Goal: Obtain resource: Obtain resource

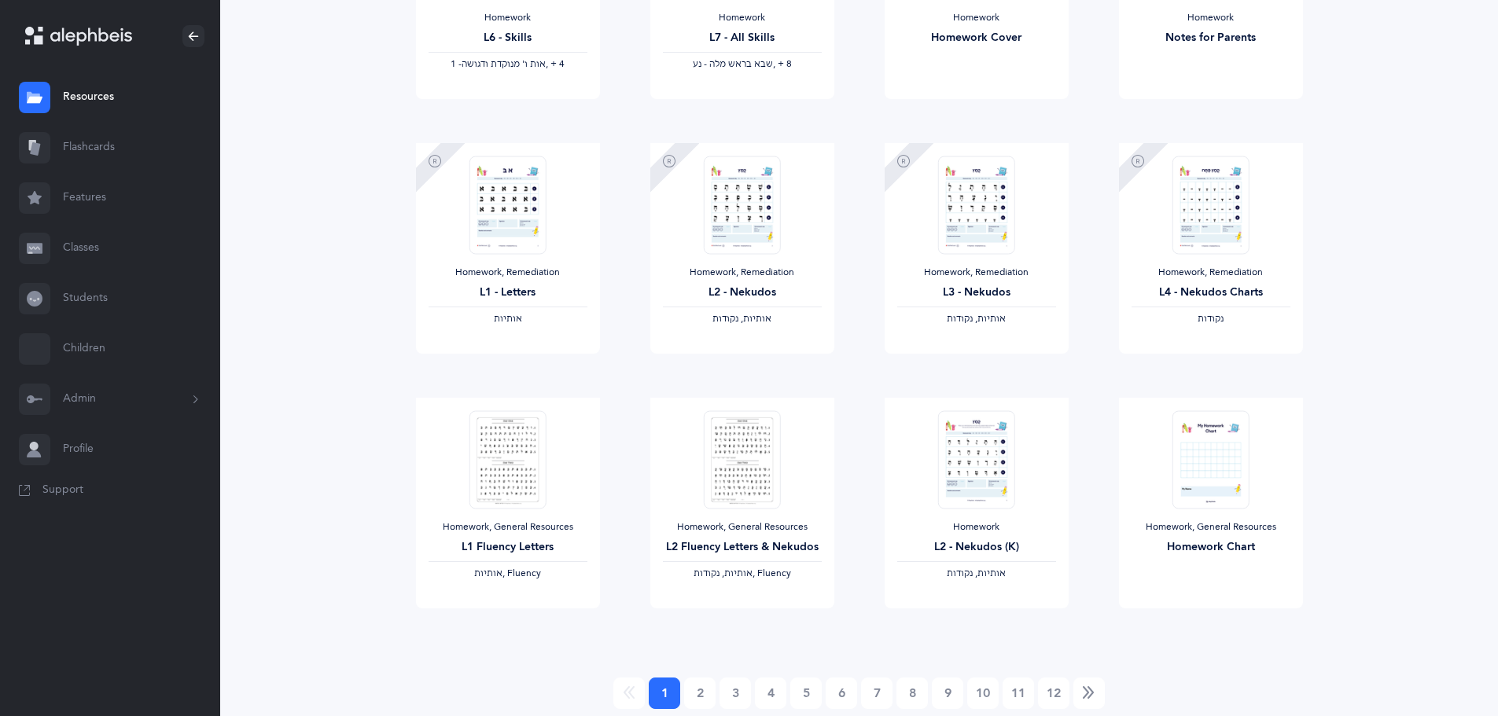
scroll to position [1156, 0]
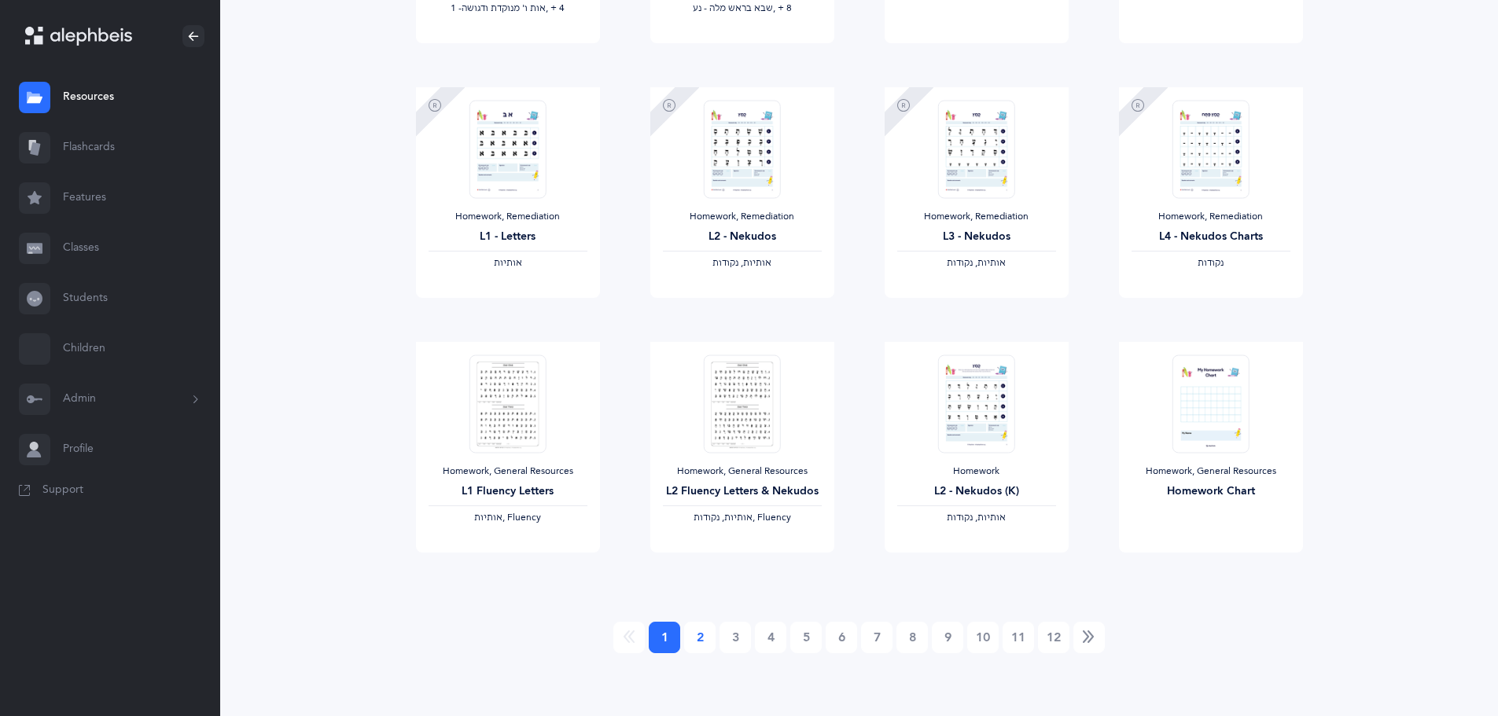
click at [712, 645] on link "2" at bounding box center [699, 637] width 31 height 31
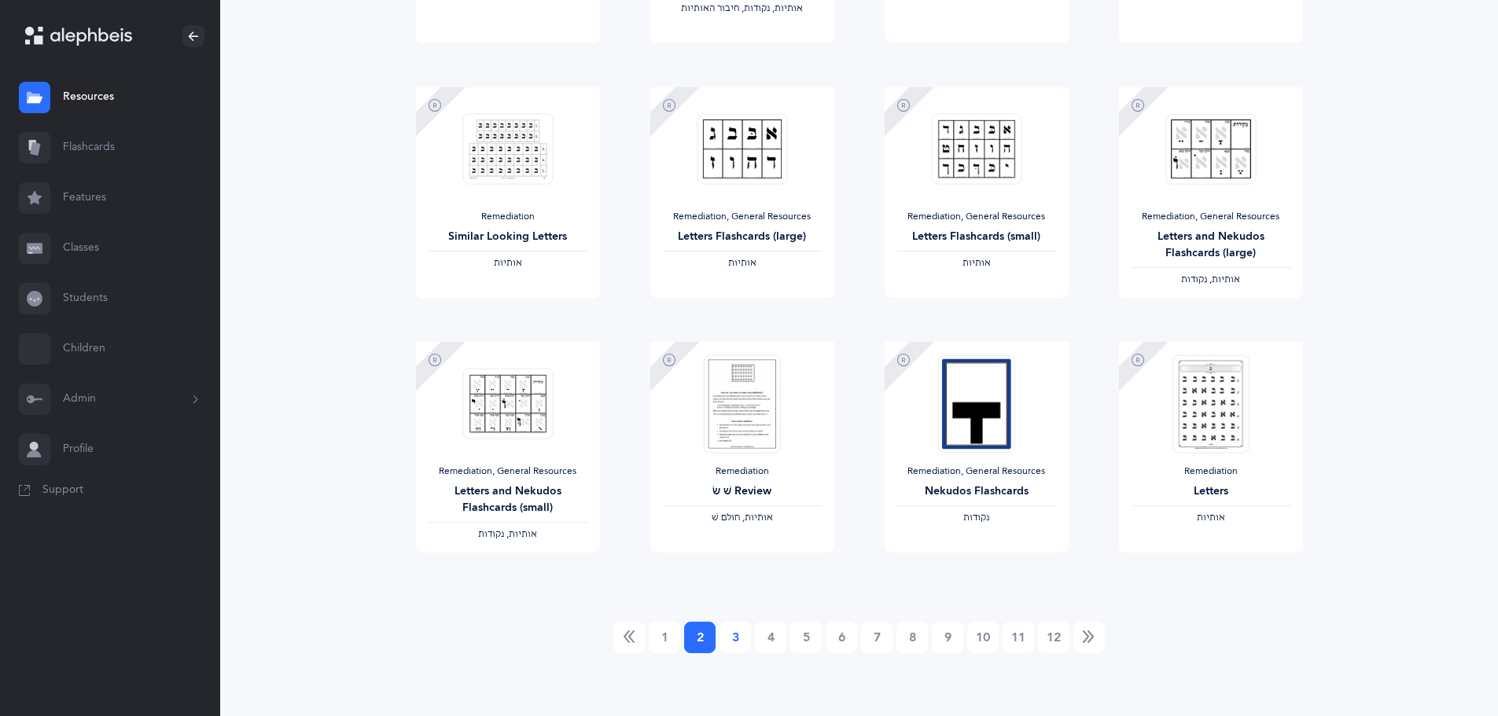
click at [733, 638] on link "3" at bounding box center [734, 637] width 31 height 31
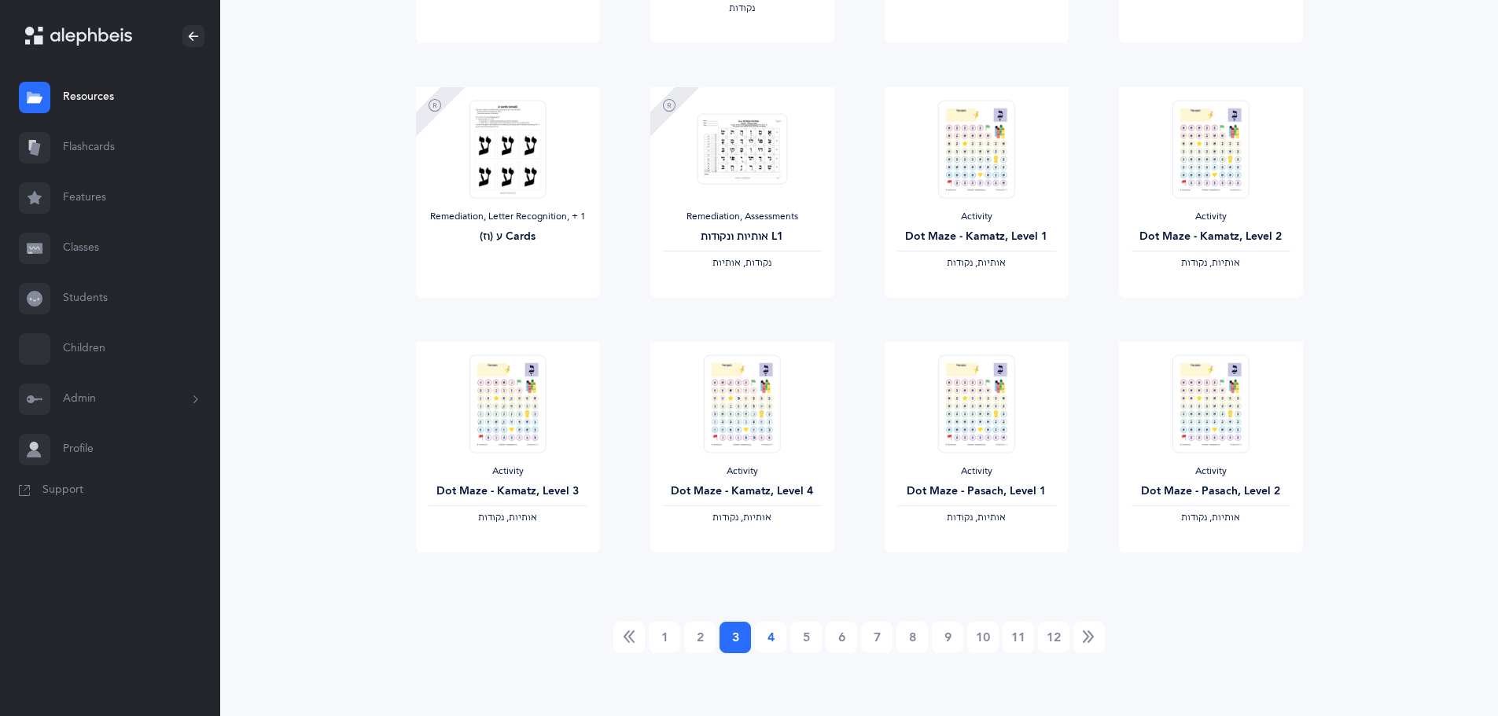
click at [756, 635] on link "4" at bounding box center [770, 637] width 31 height 31
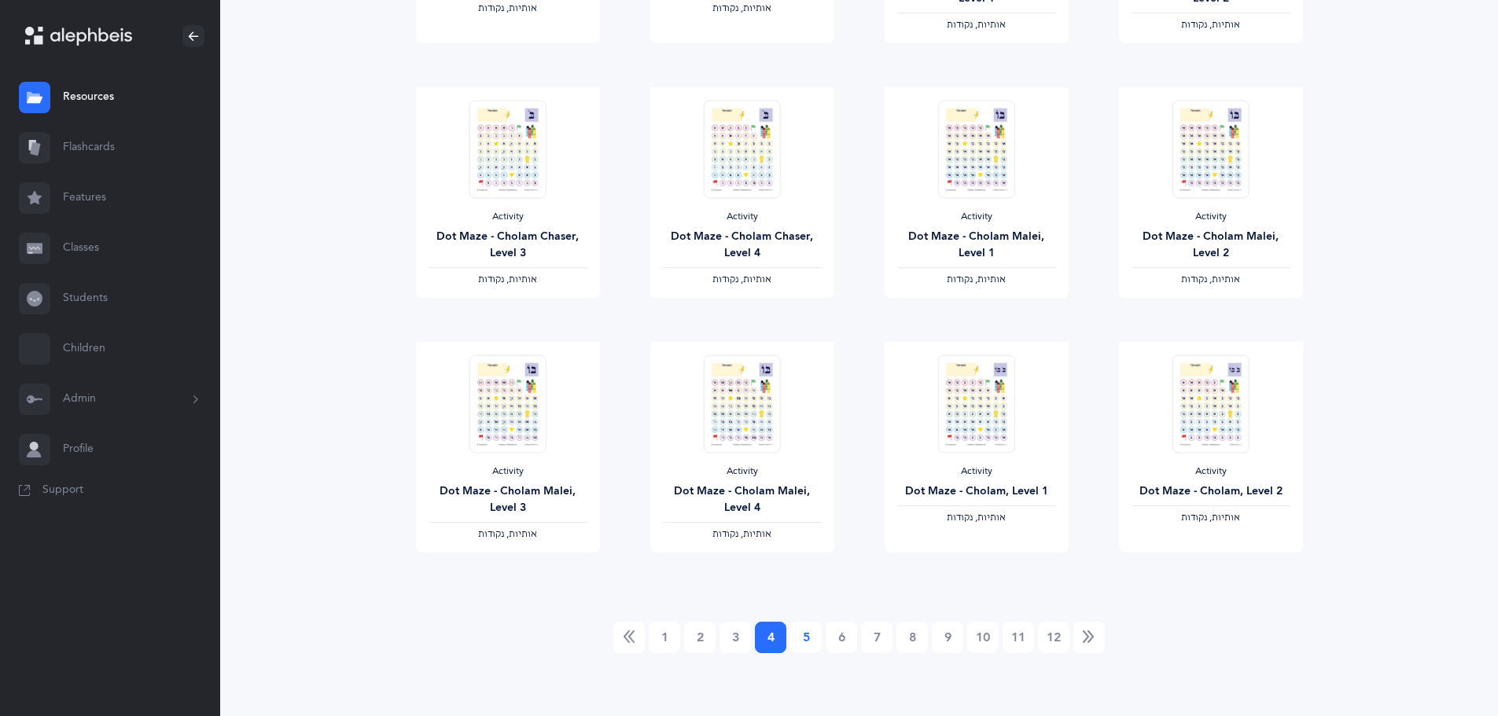
click at [813, 639] on link "5" at bounding box center [805, 637] width 31 height 31
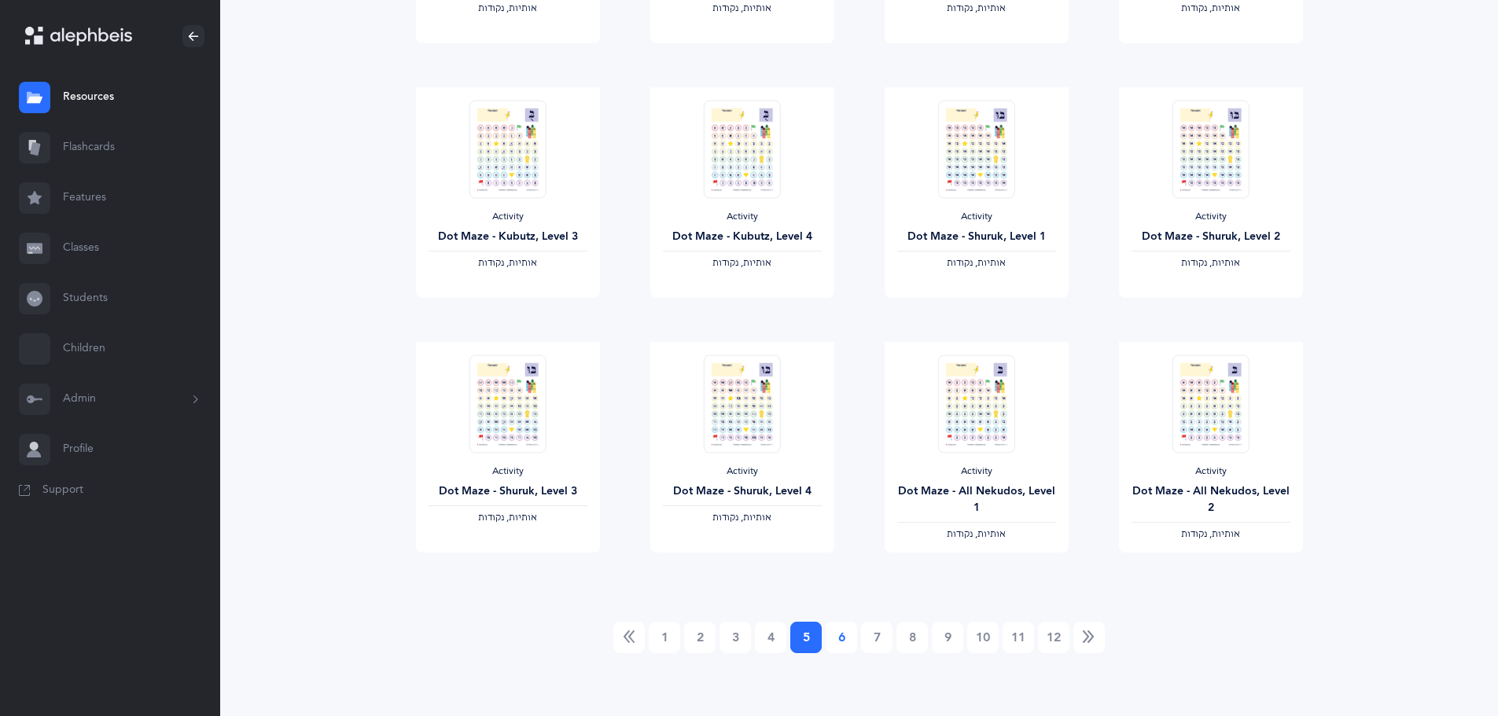
click at [827, 634] on link "6" at bounding box center [840, 637] width 31 height 31
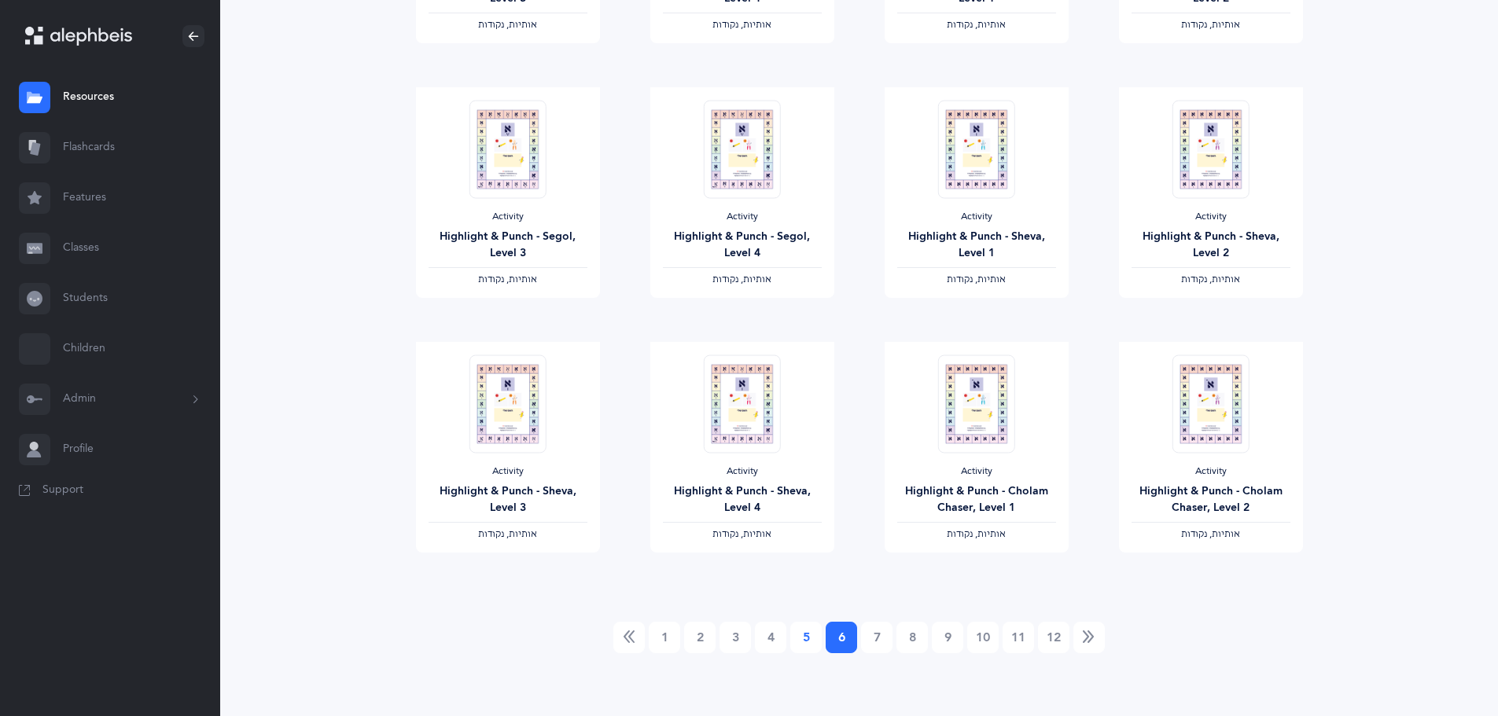
click at [798, 639] on link "5" at bounding box center [805, 637] width 31 height 31
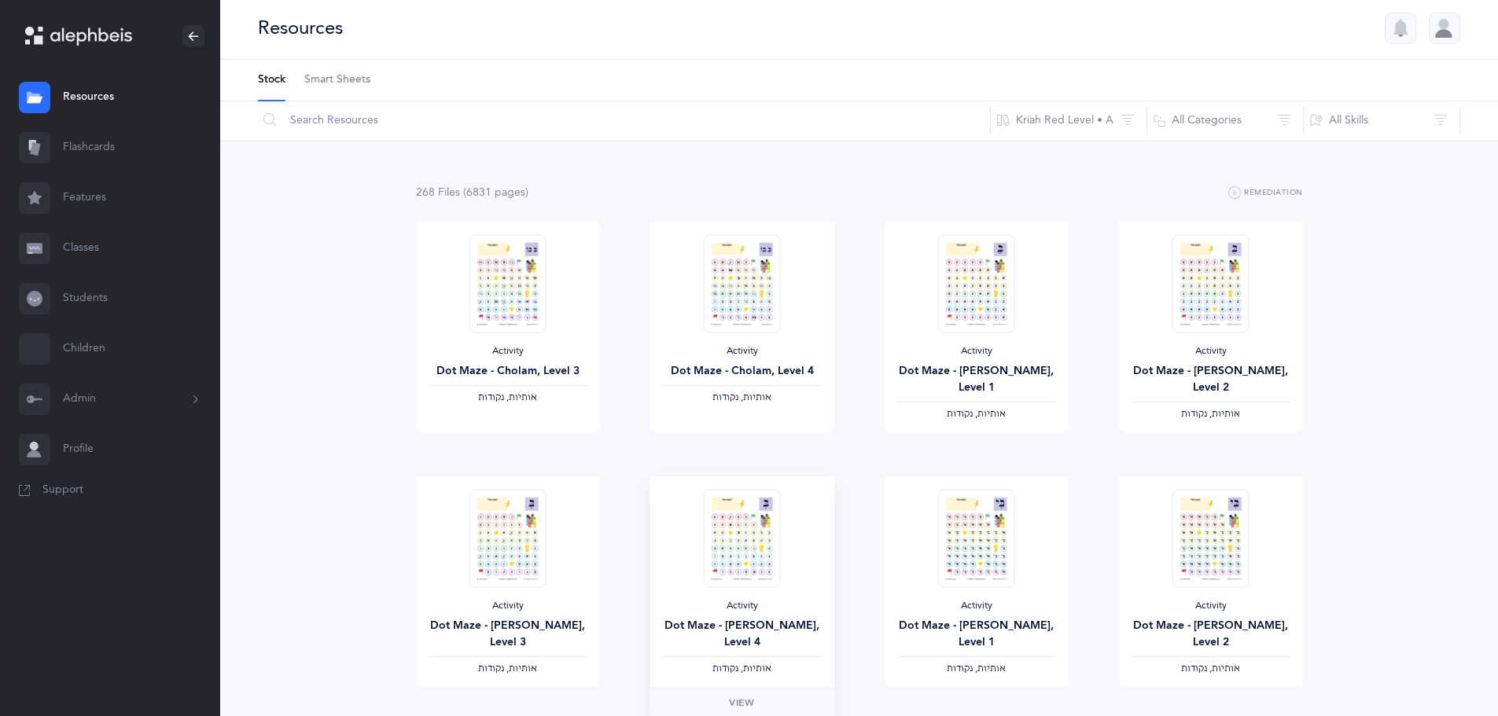
scroll to position [0, 0]
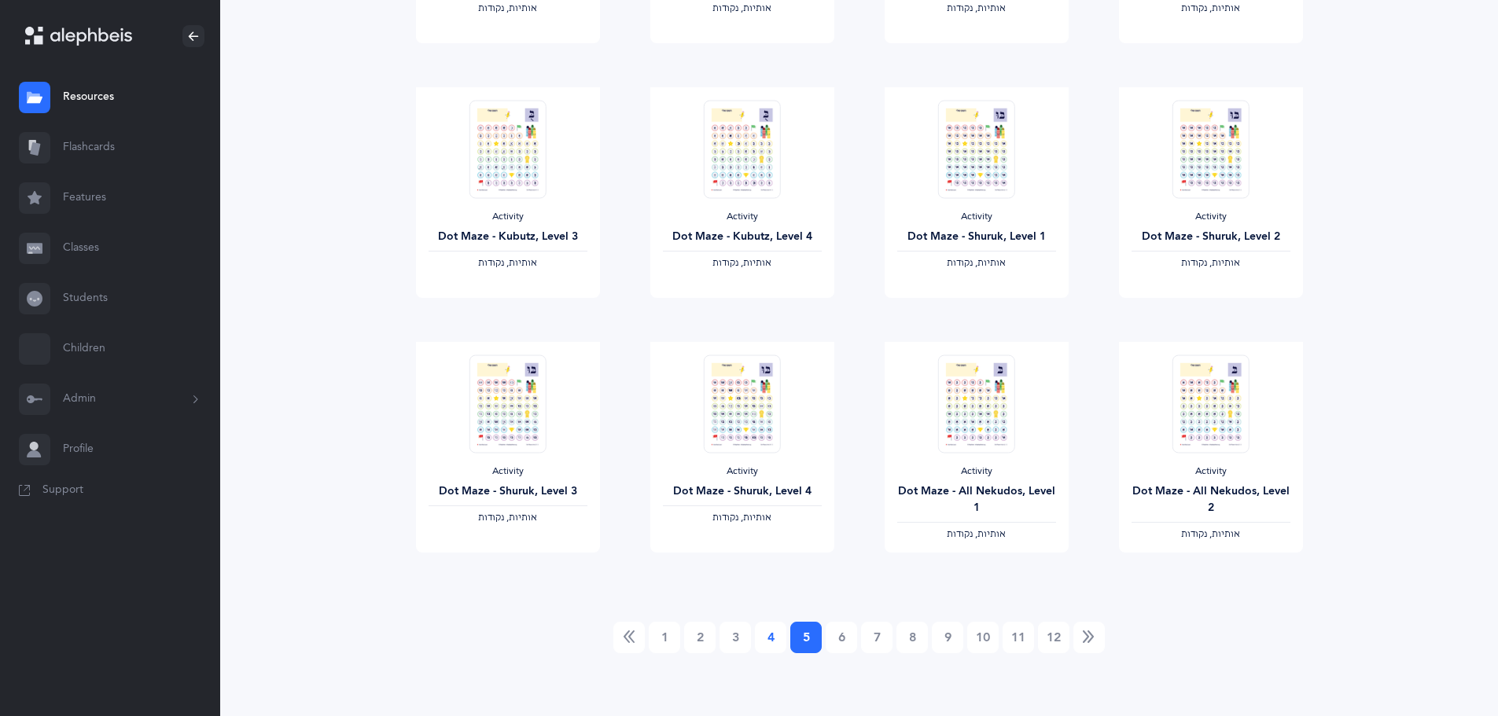
click at [772, 638] on link "4" at bounding box center [770, 637] width 31 height 31
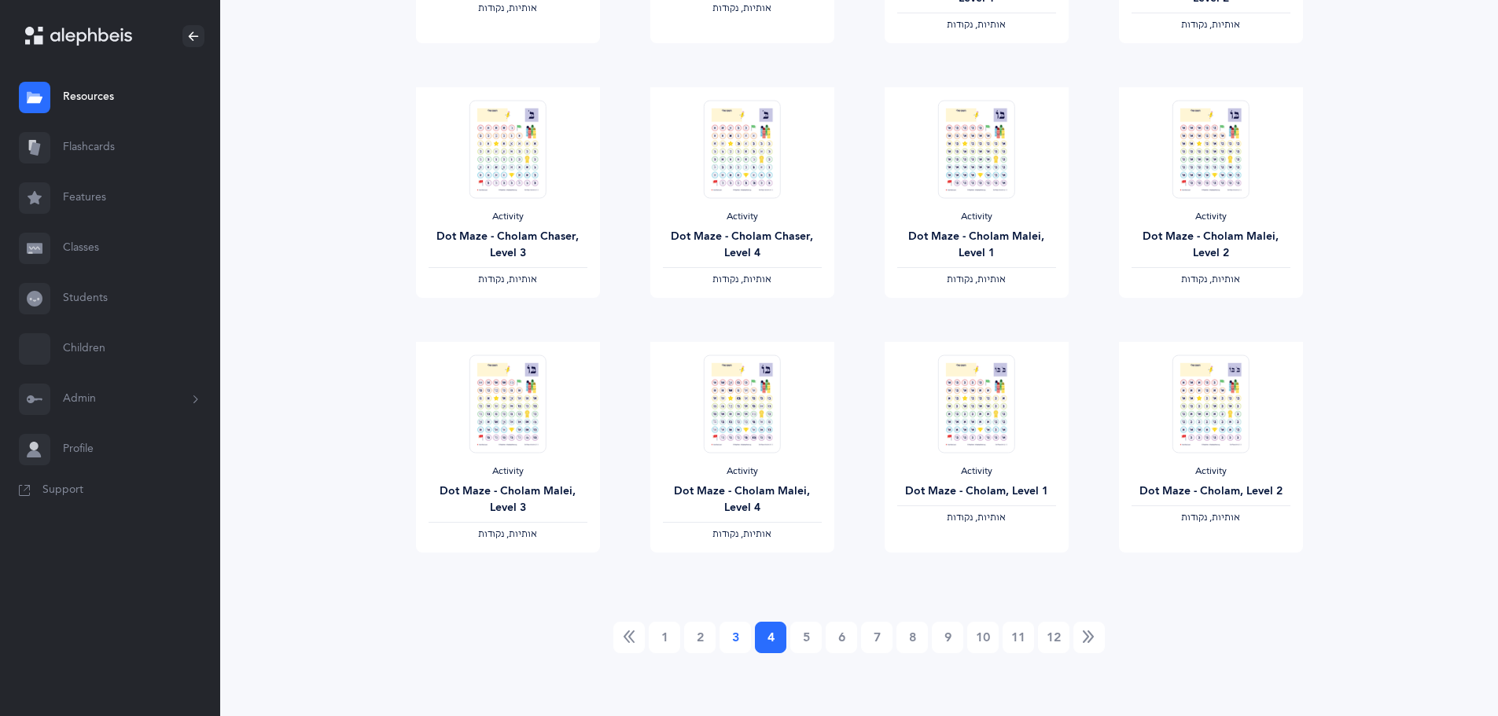
drag, startPoint x: 741, startPoint y: 629, endPoint x: 737, endPoint y: 616, distance: 13.0
click at [741, 628] on link "3" at bounding box center [734, 637] width 31 height 31
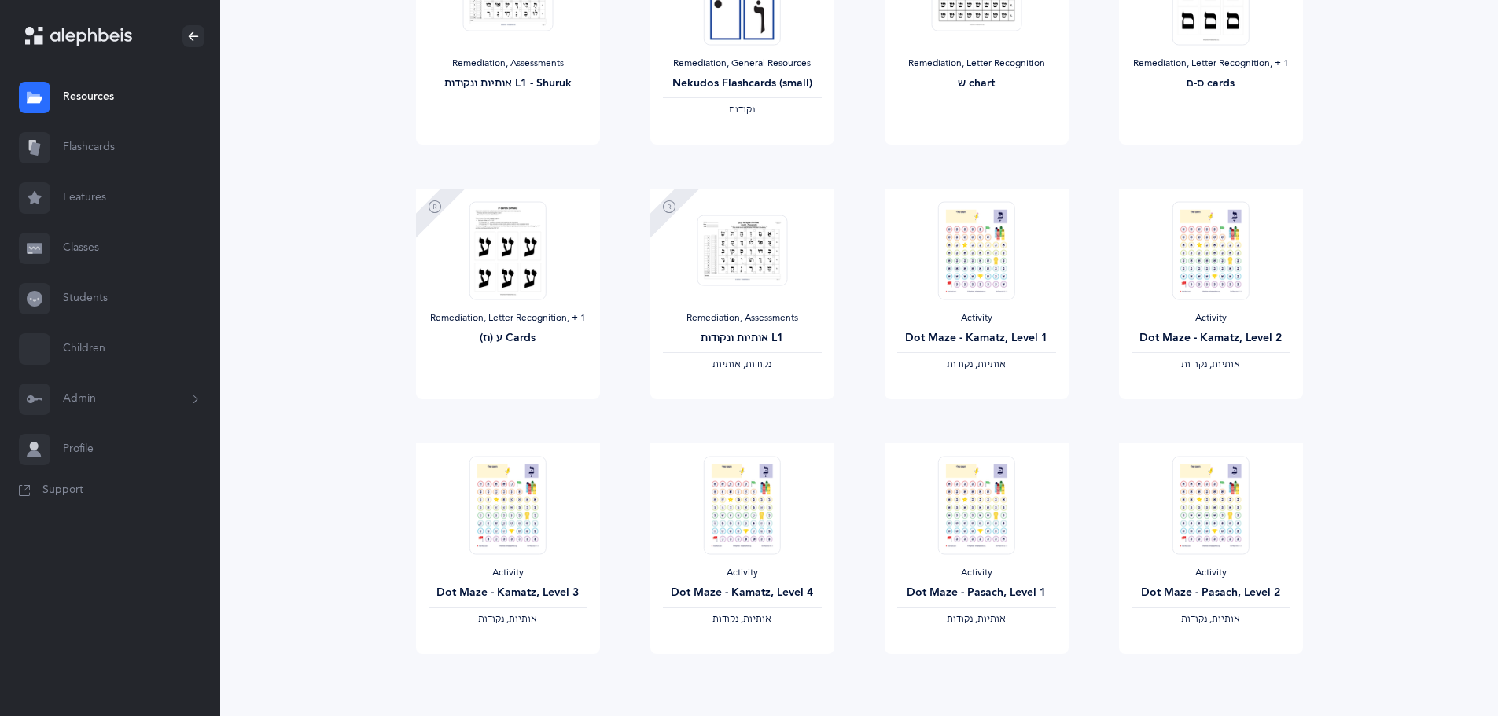
scroll to position [1156, 0]
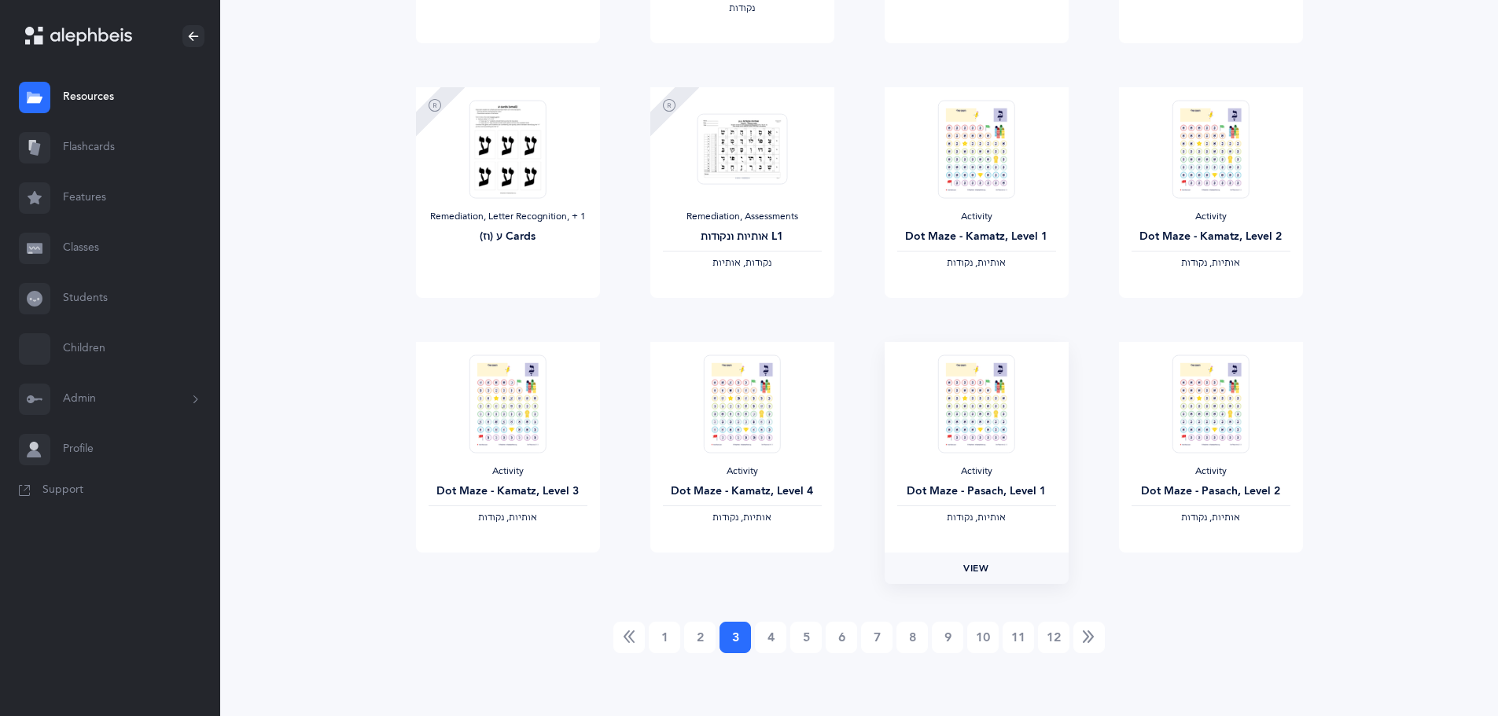
click at [954, 559] on link "View" at bounding box center [976, 568] width 184 height 31
click at [778, 646] on link "4" at bounding box center [770, 637] width 31 height 31
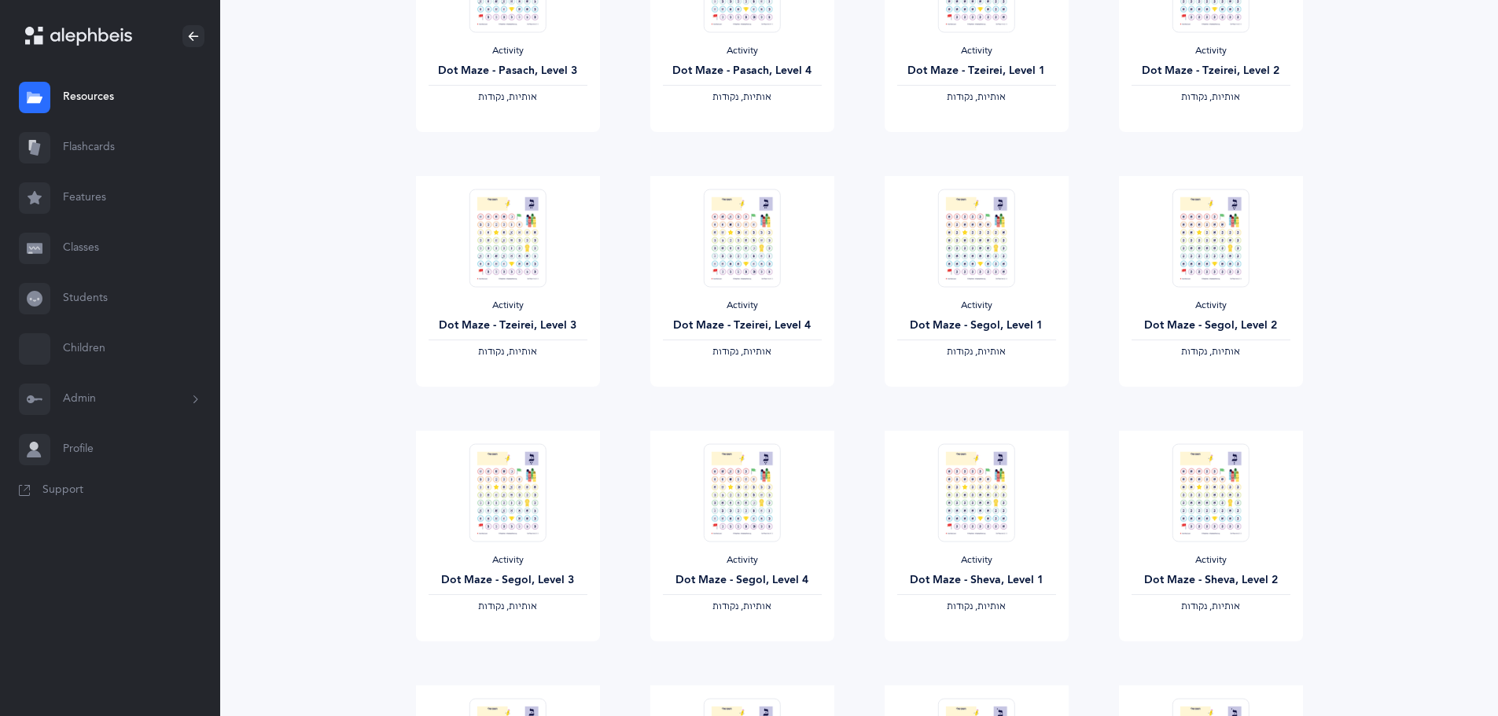
click at [777, 645] on div "Activity Dot Maze - Pasach, Level 3 ‫אותיות, נקודות‬ View Activity Dot Maze - P…" at bounding box center [859, 685] width 937 height 1528
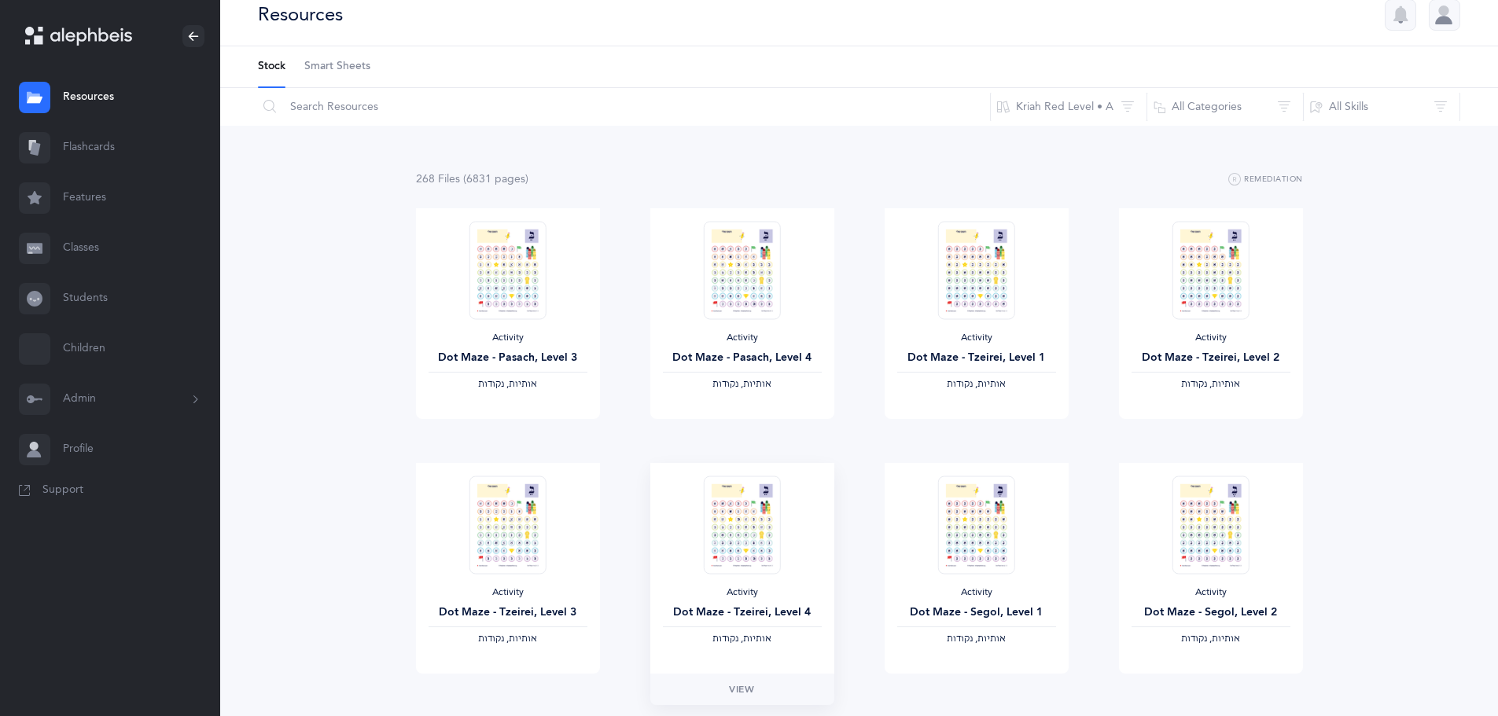
scroll to position [0, 0]
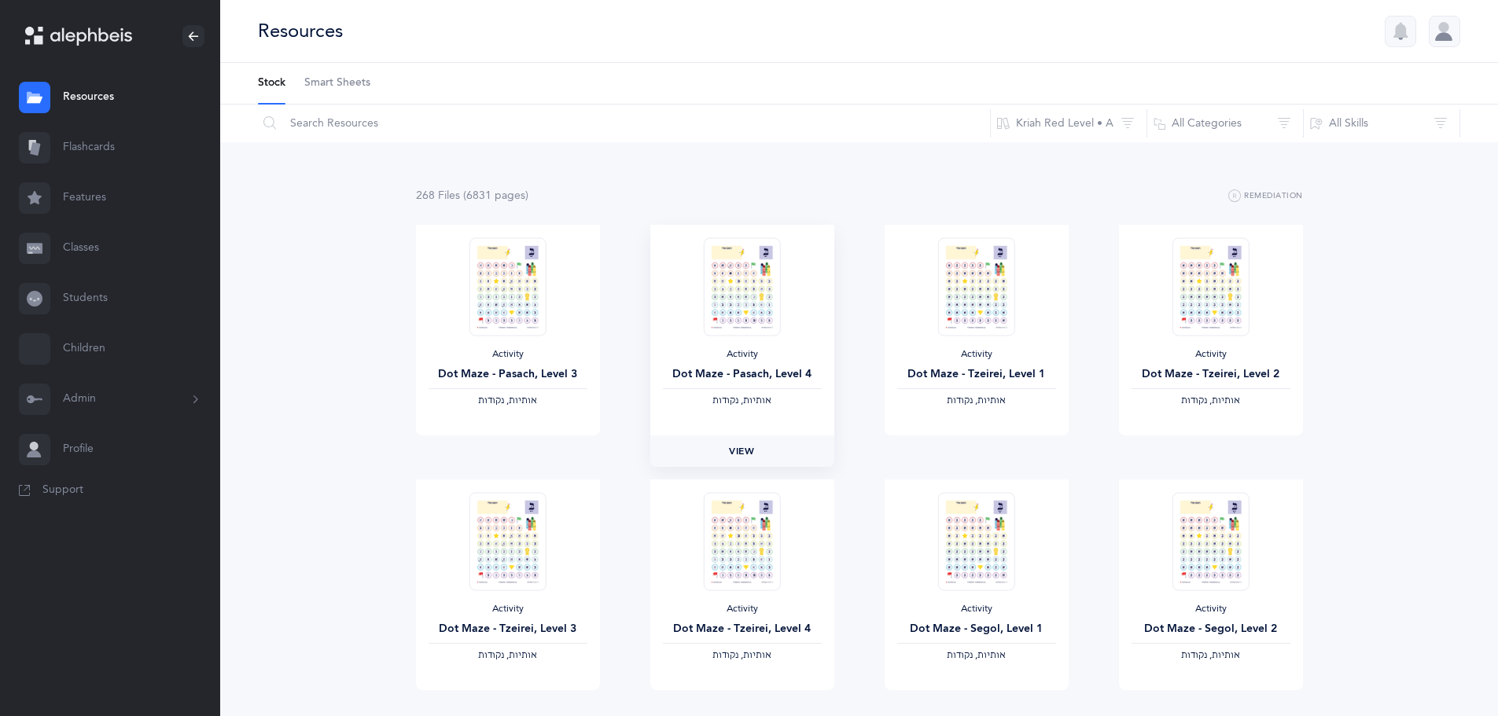
click at [707, 450] on link "View" at bounding box center [742, 451] width 184 height 31
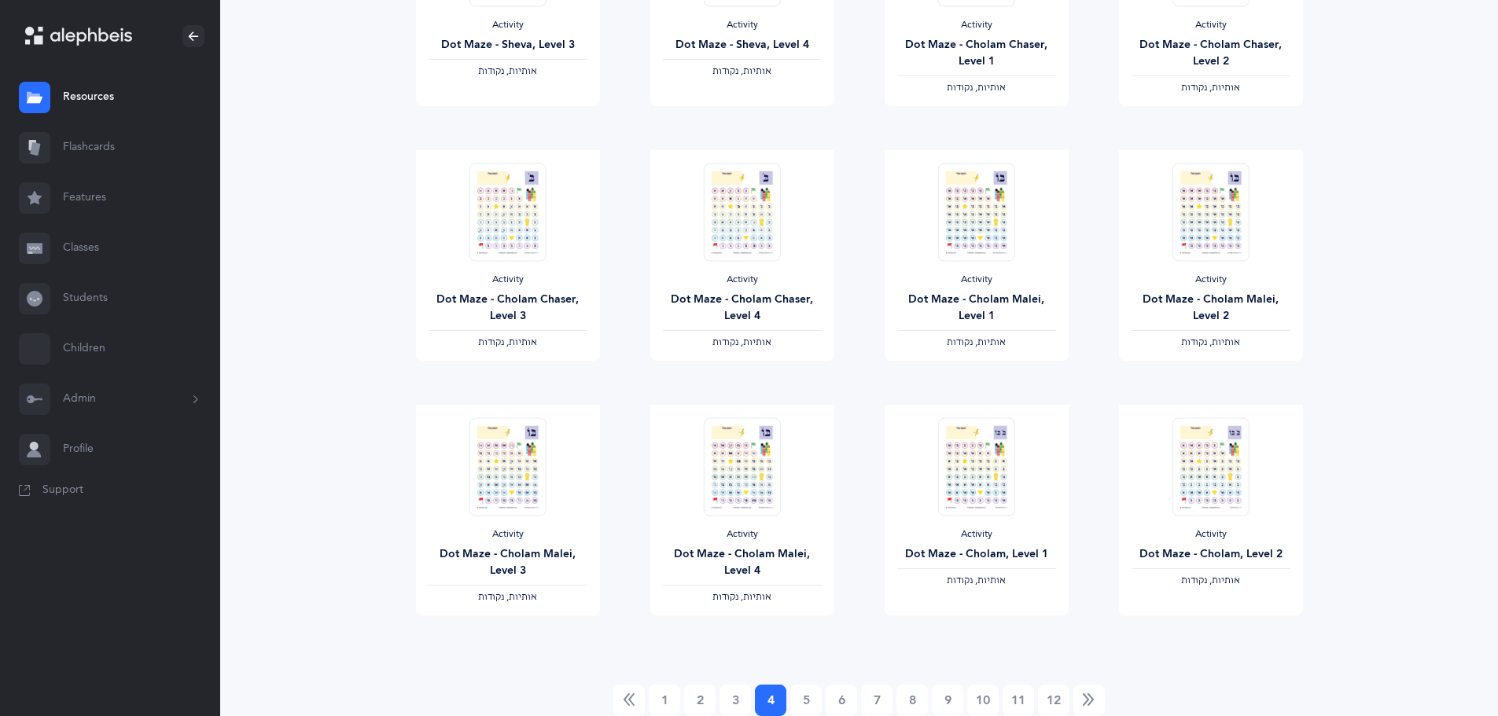
scroll to position [1156, 0]
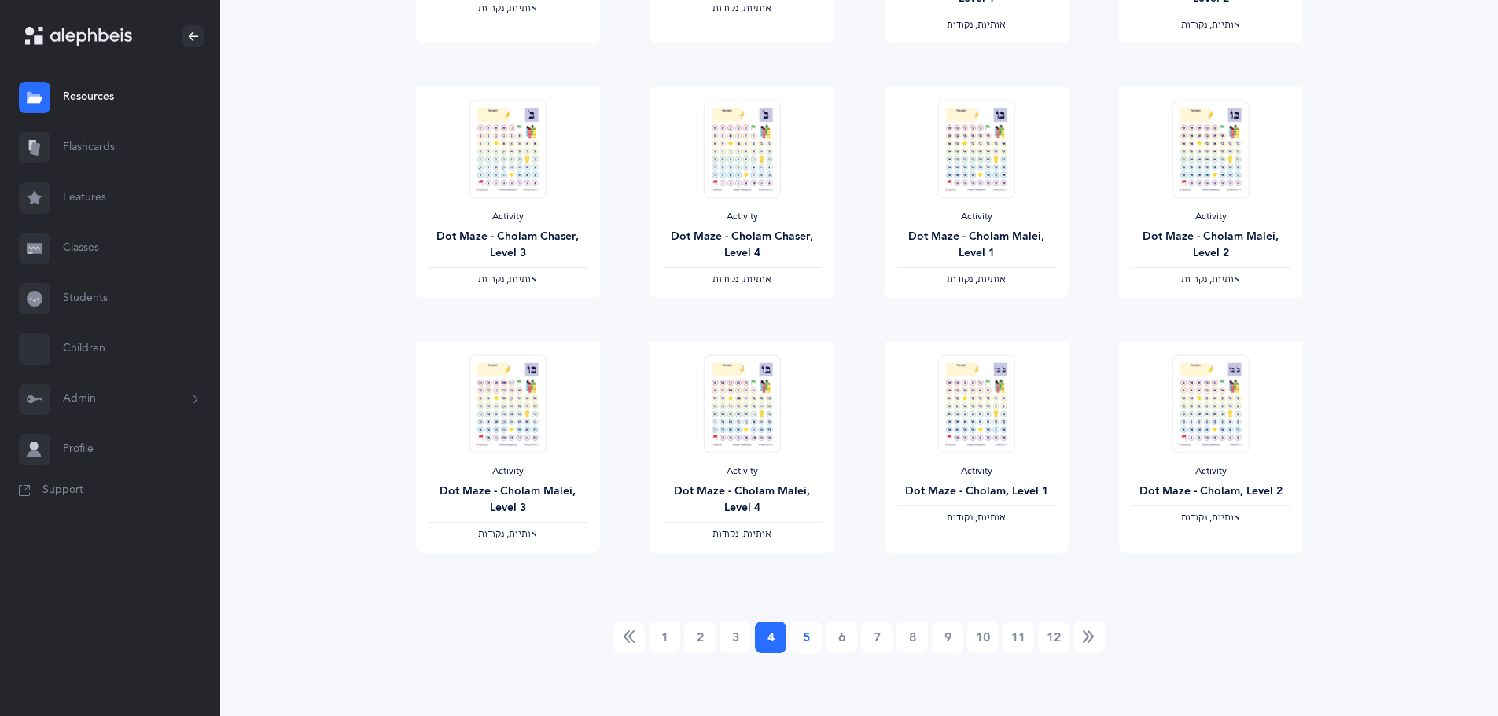
click at [811, 635] on link "5" at bounding box center [805, 637] width 31 height 31
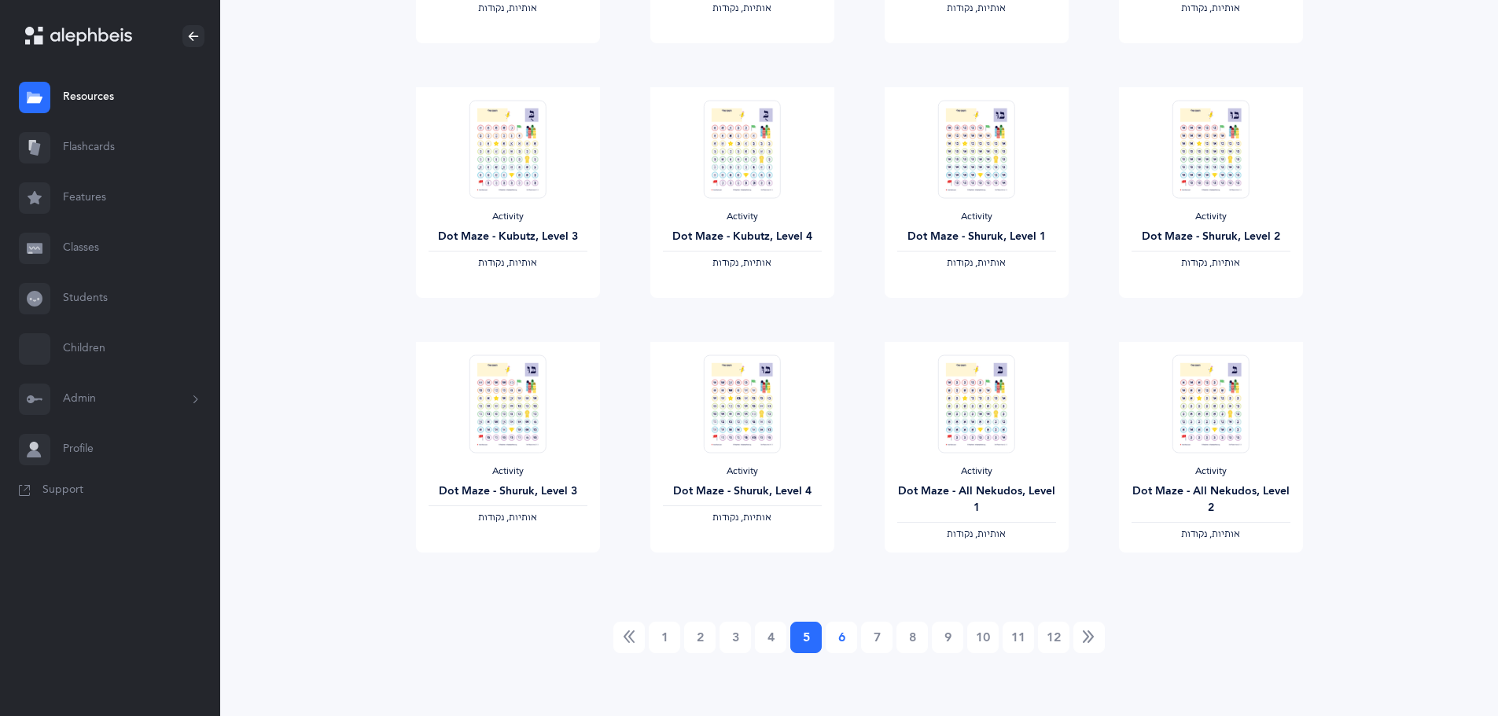
click at [844, 642] on link "6" at bounding box center [840, 637] width 31 height 31
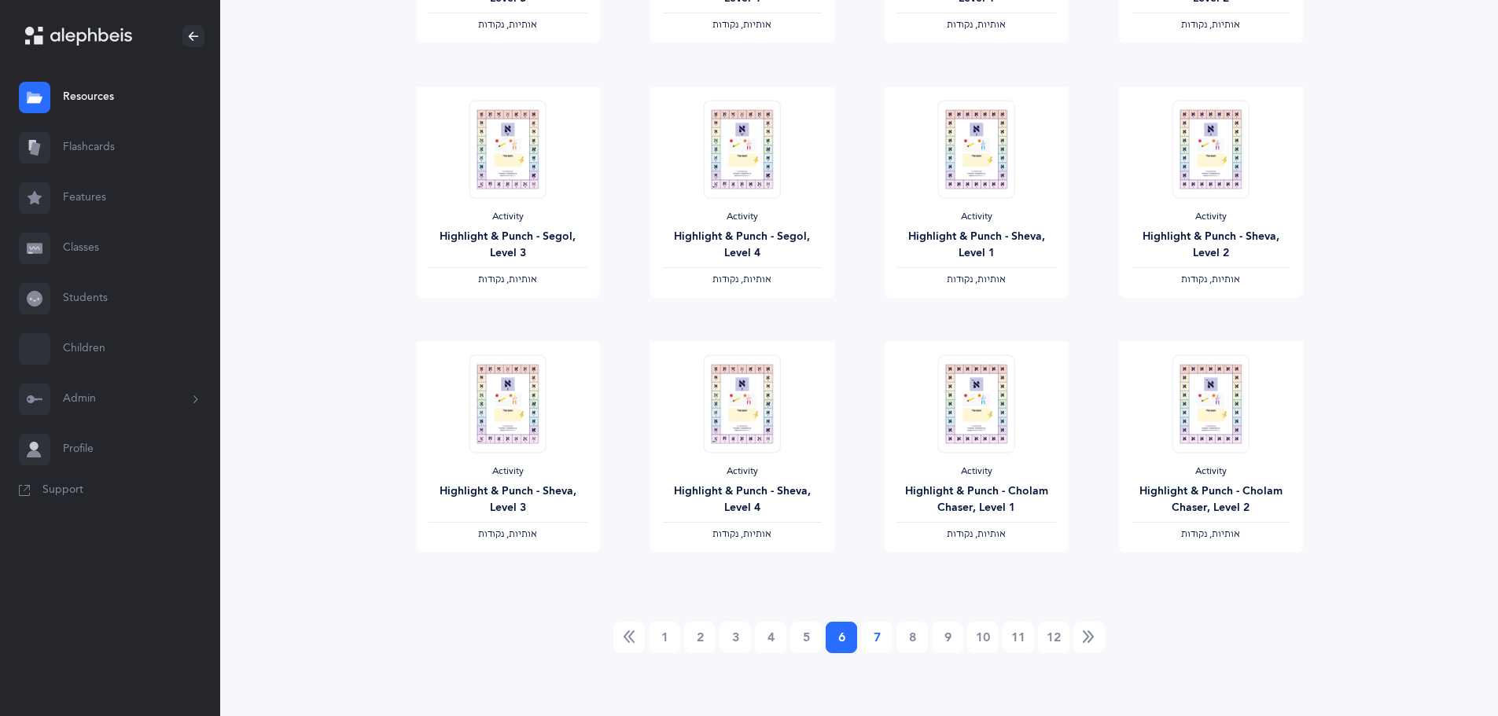
click at [884, 635] on link "7" at bounding box center [876, 637] width 31 height 31
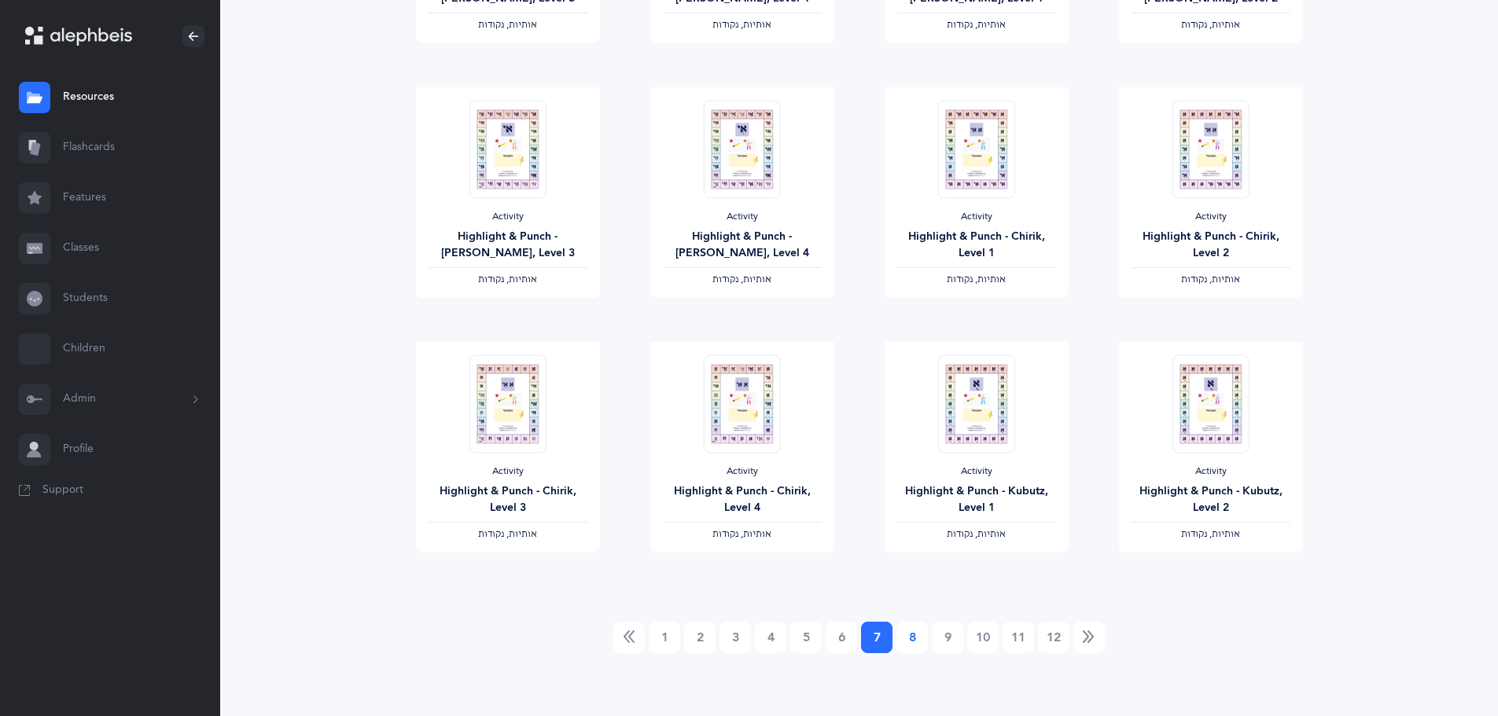
click at [910, 631] on link "8" at bounding box center [911, 637] width 31 height 31
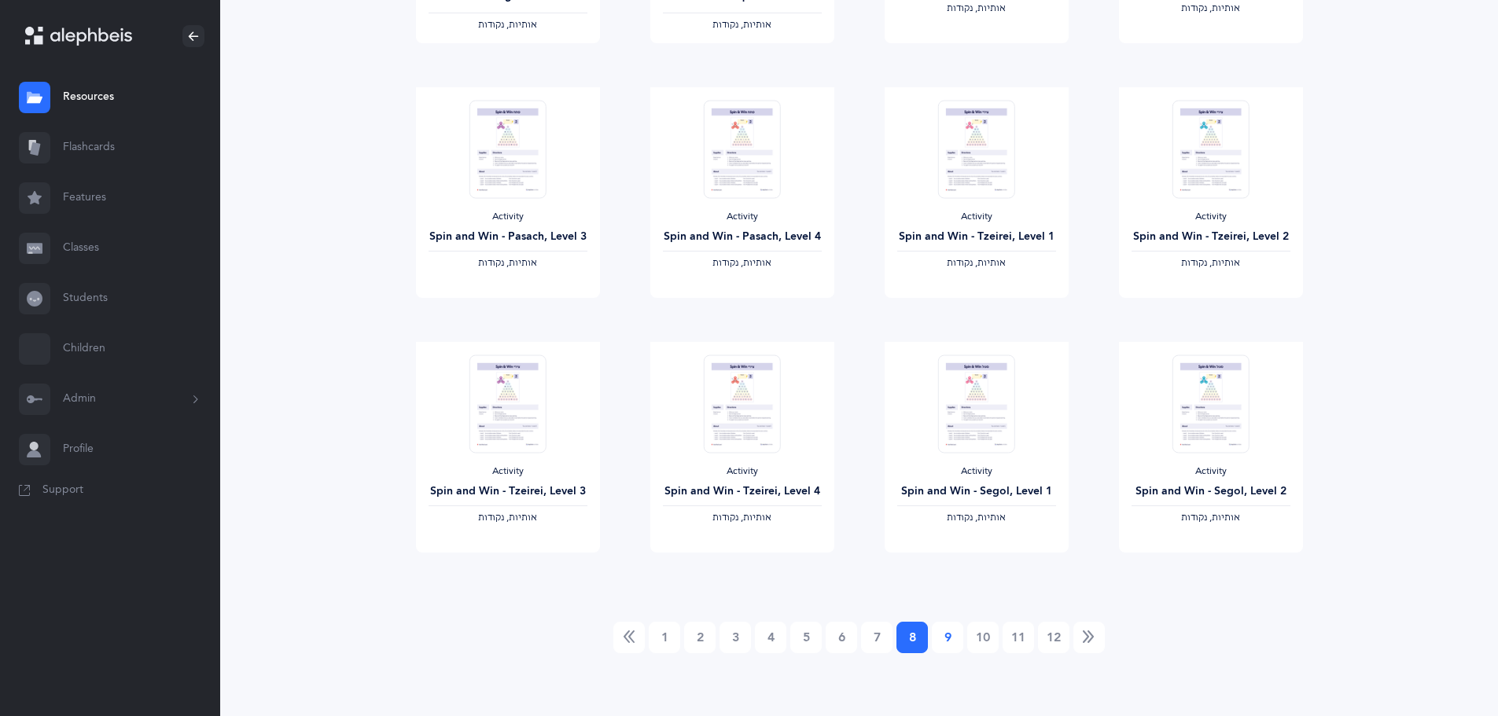
click at [944, 623] on link "9" at bounding box center [947, 637] width 31 height 31
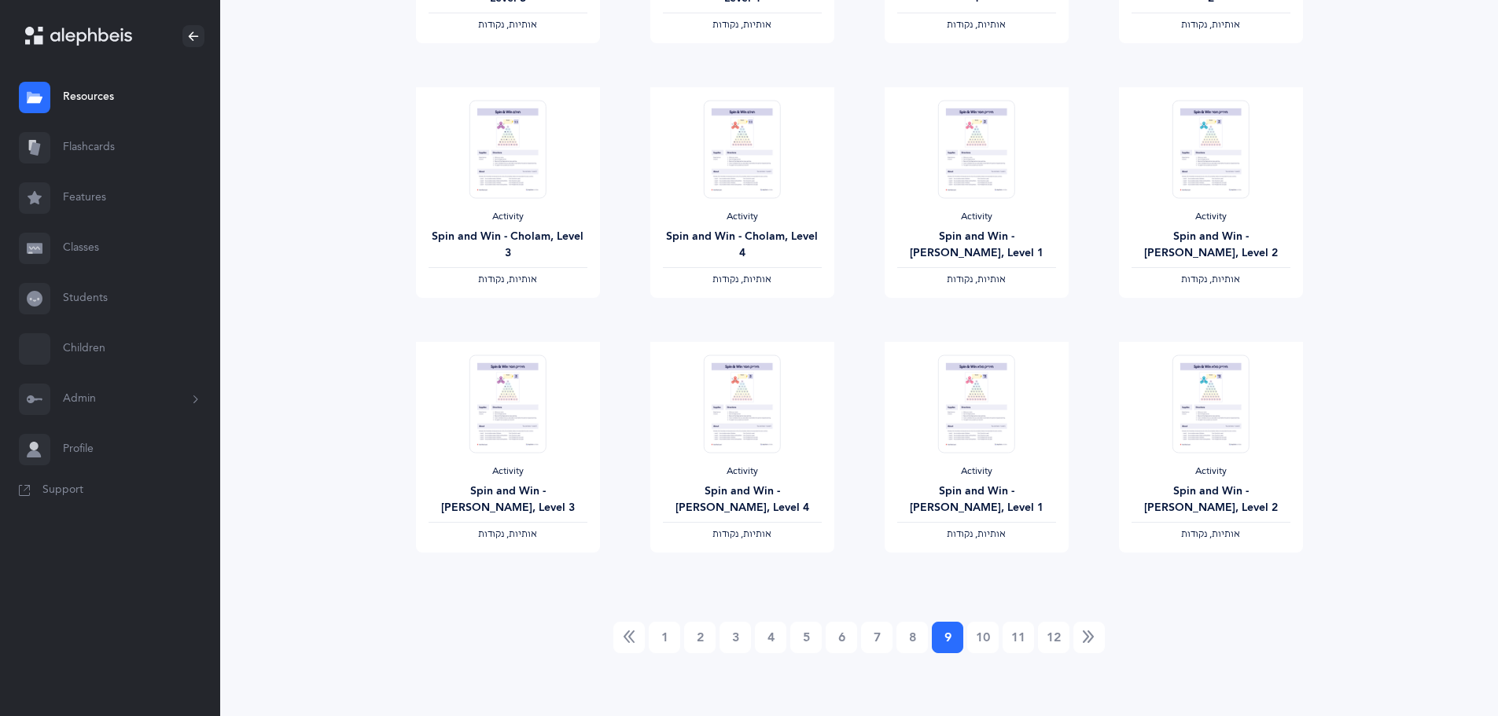
click at [988, 627] on link "10" at bounding box center [982, 637] width 31 height 31
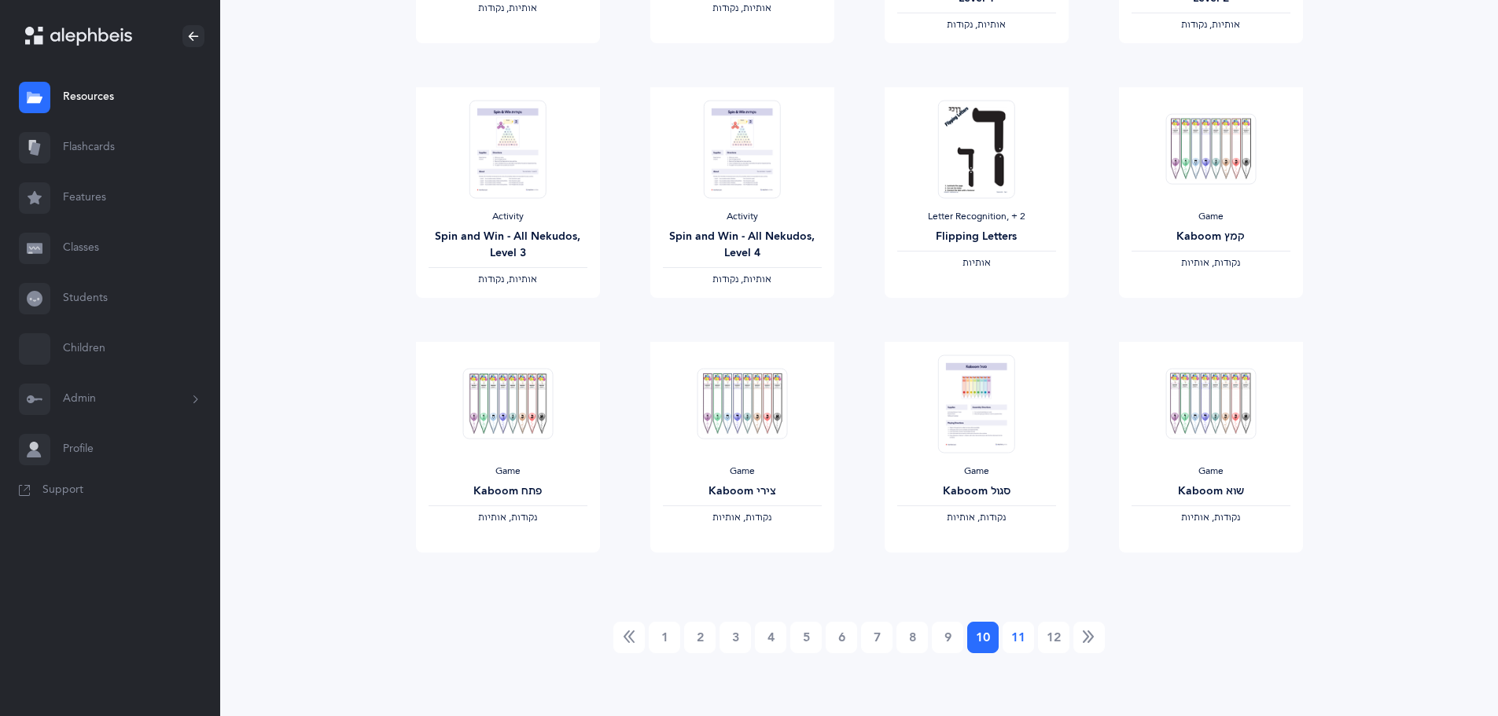
click at [1014, 642] on link "11" at bounding box center [1017, 637] width 31 height 31
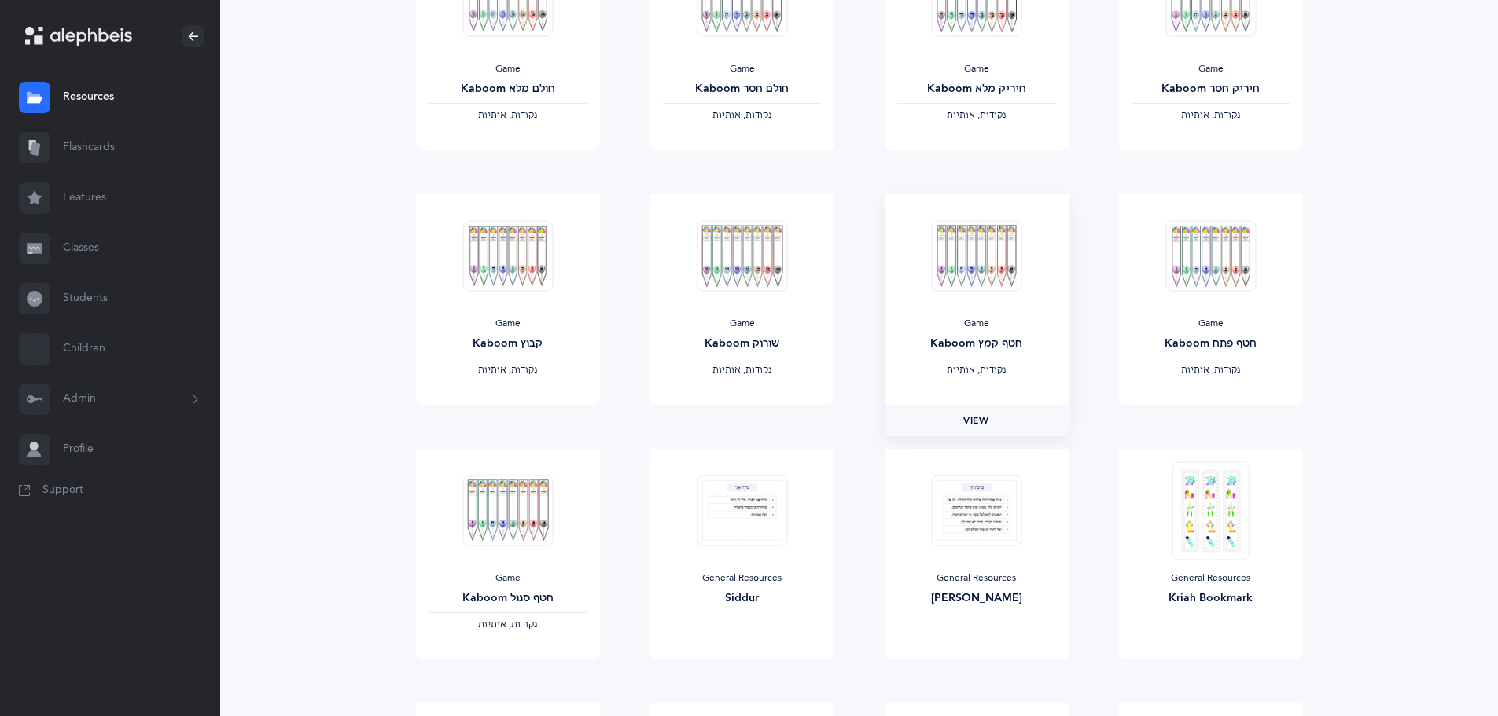
scroll to position [472, 0]
